Goal: Find contact information: Find contact information

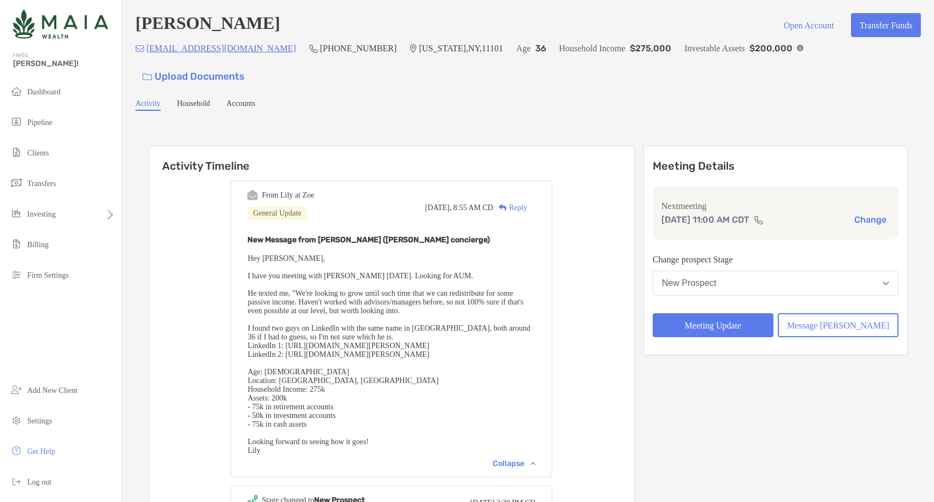
click at [206, 33] on h4 "[PERSON_NAME]" at bounding box center [207, 25] width 145 height 24
copy h4 "[PERSON_NAME]"
click at [398, 328] on span "Hey [PERSON_NAME], I have you meeting with [PERSON_NAME] [DATE]. Looking for AU…" at bounding box center [388, 354] width 283 height 200
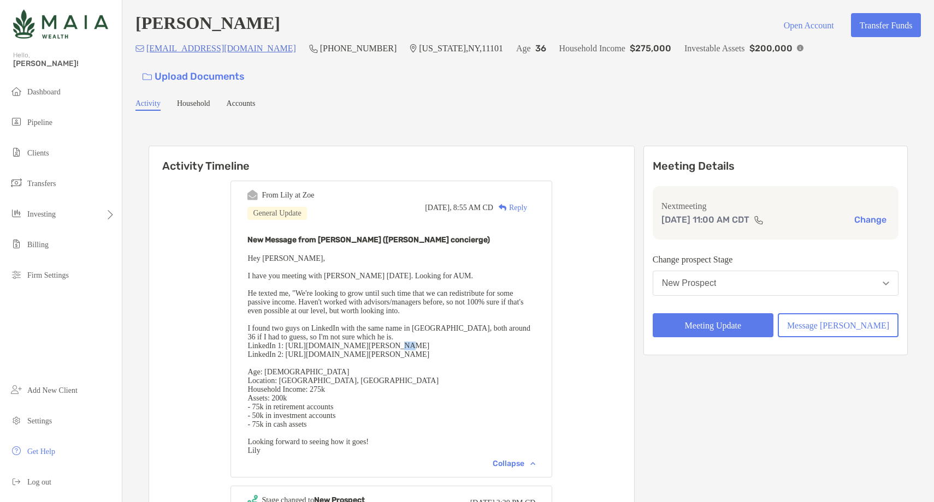
click at [398, 328] on span "Hey [PERSON_NAME], I have you meeting with [PERSON_NAME] [DATE]. Looking for AU…" at bounding box center [388, 354] width 283 height 200
click at [307, 325] on span "Hey [PERSON_NAME], I have you meeting with [PERSON_NAME] [DATE]. Looking for AU…" at bounding box center [388, 354] width 283 height 200
drag, startPoint x: 302, startPoint y: 325, endPoint x: 475, endPoint y: 326, distance: 172.5
click at [475, 326] on div "New Message from [PERSON_NAME] ([PERSON_NAME] concierge) Hey [PERSON_NAME], I h…" at bounding box center [391, 344] width 288 height 222
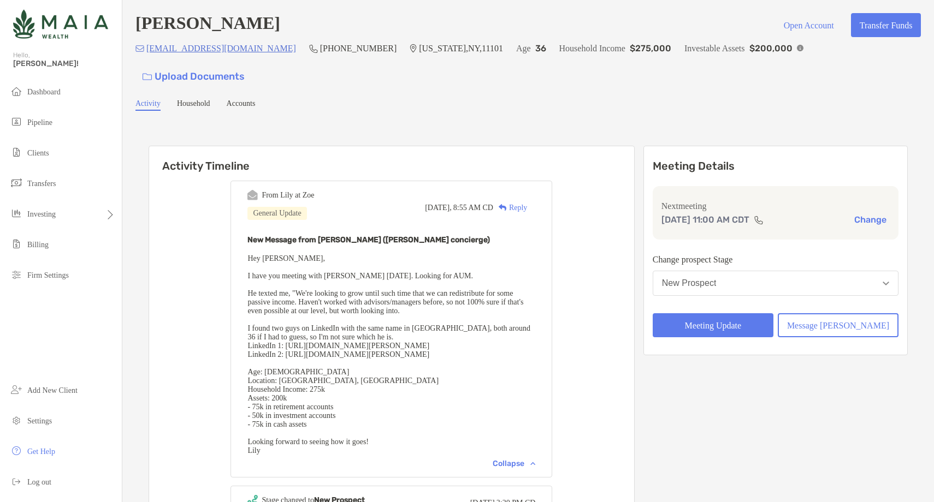
copy span "[URL][DOMAIN_NAME][PERSON_NAME]"
drag, startPoint x: 304, startPoint y: 337, endPoint x: 492, endPoint y: 335, distance: 188.9
click at [492, 335] on div "New Message from [PERSON_NAME] ([PERSON_NAME] concierge) Hey [PERSON_NAME], I h…" at bounding box center [391, 344] width 288 height 222
copy span "[URL][DOMAIN_NAME][PERSON_NAME]"
